Goal: Information Seeking & Learning: Learn about a topic

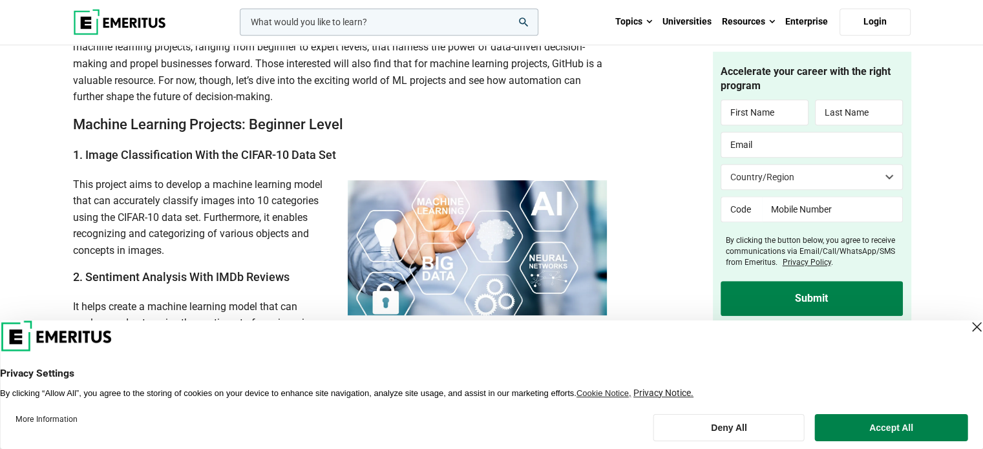
click at [967, 322] on div "Close Layer" at bounding box center [976, 327] width 18 height 18
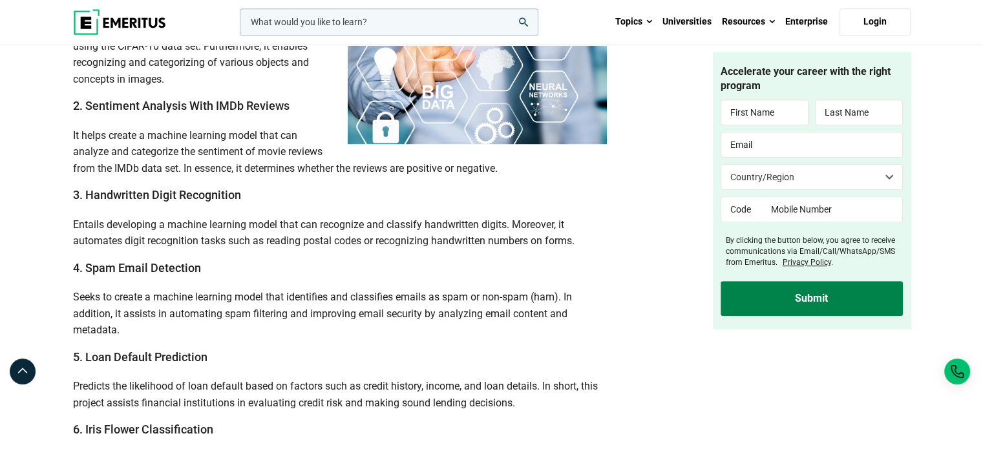
scroll to position [831, 0]
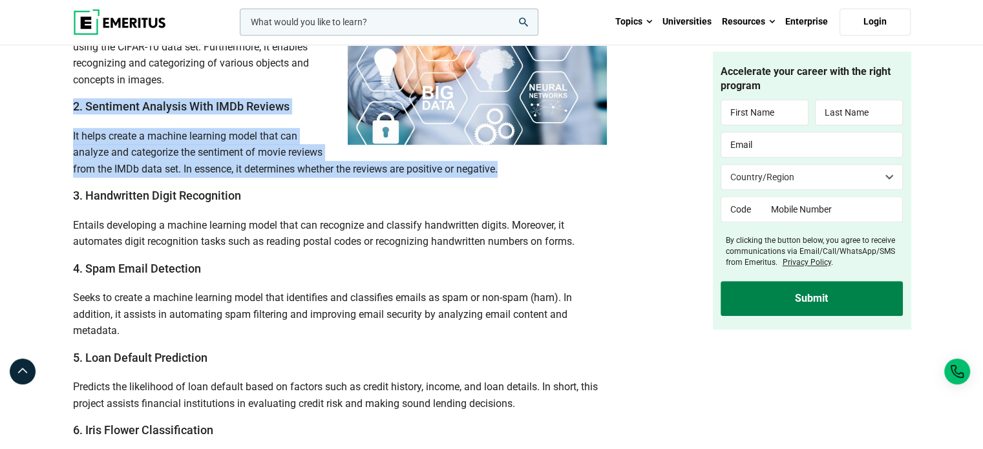
drag, startPoint x: 73, startPoint y: 106, endPoint x: 507, endPoint y: 171, distance: 438.9
copy div "2. Sentiment Analysis With IMDb Reviews It helps create a machine learning mode…"
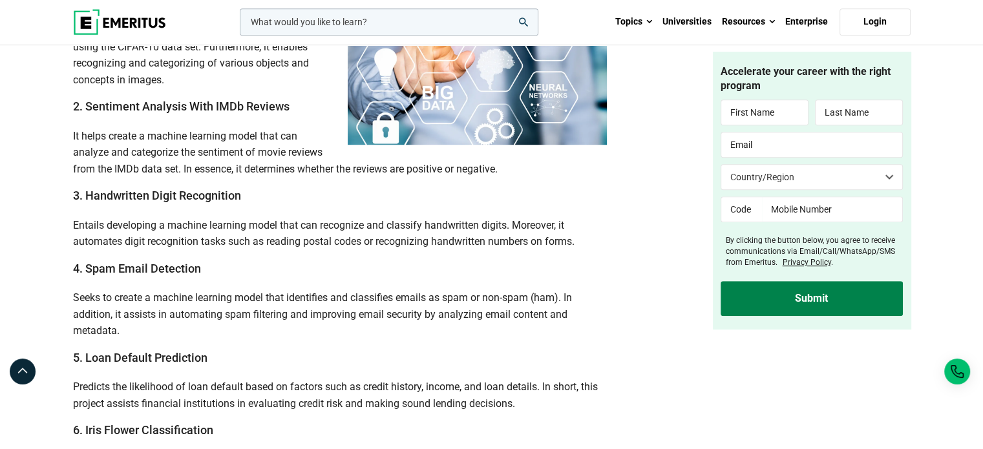
click at [549, 224] on span "Entails developing a machine learning model that can recognize and classify han…" at bounding box center [323, 233] width 501 height 29
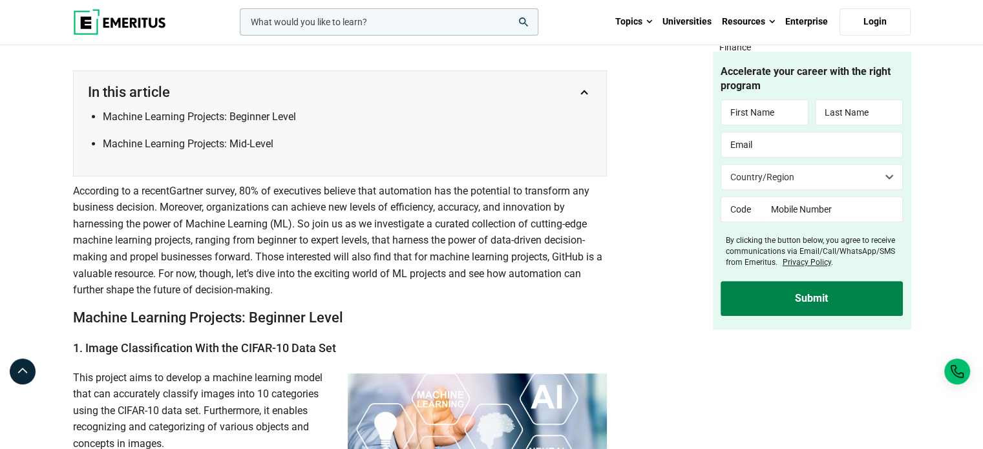
scroll to position [460, 0]
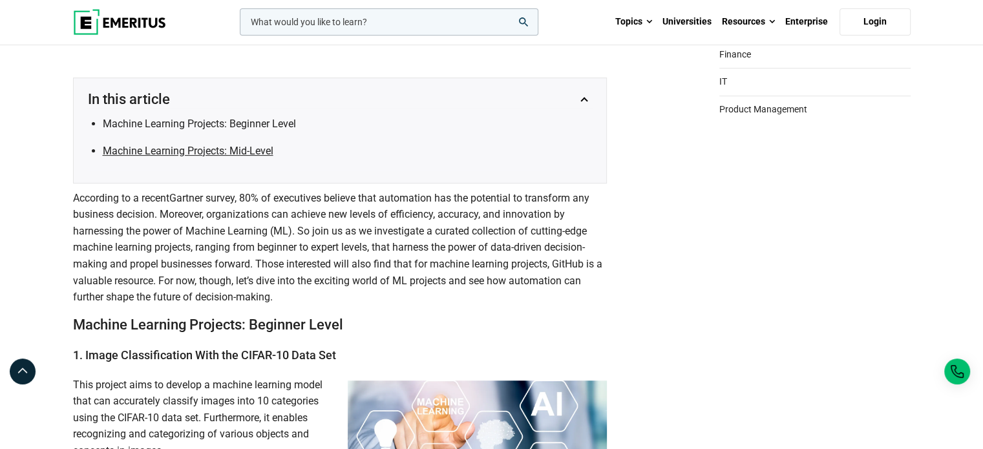
click at [139, 152] on link "Machine Learning Projects: Mid-Level" at bounding box center [188, 151] width 171 height 12
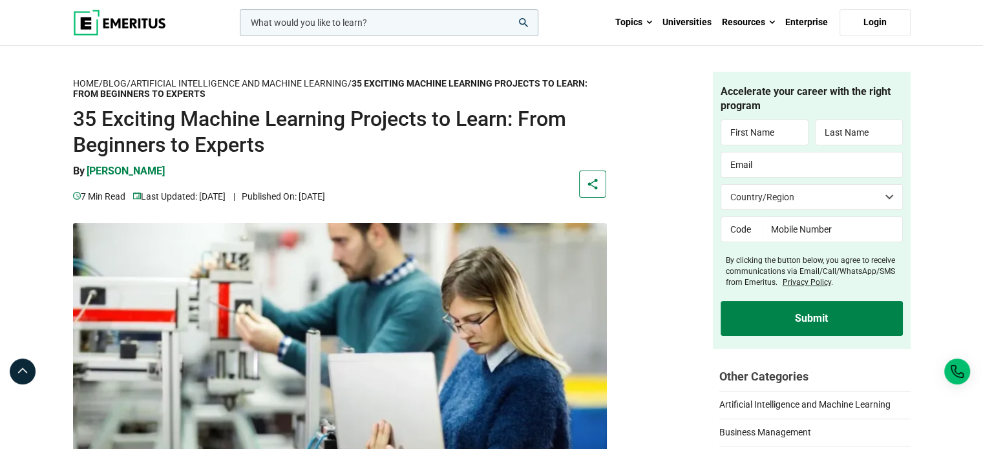
scroll to position [460, 0]
